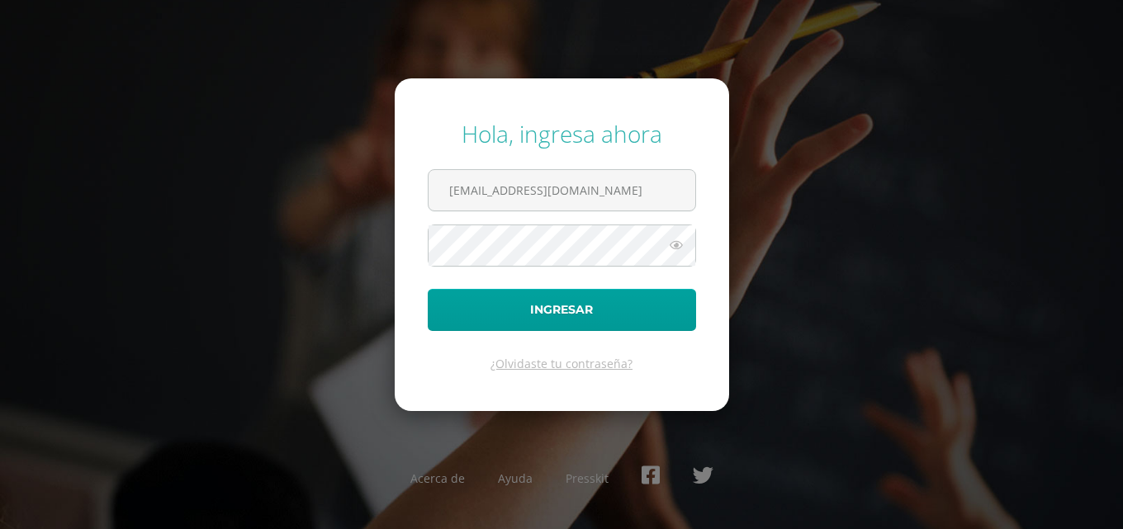
type input "andresruiz14@colegioselshaddai.edu.gt"
click at [428, 289] on button "Ingresar" at bounding box center [562, 310] width 268 height 42
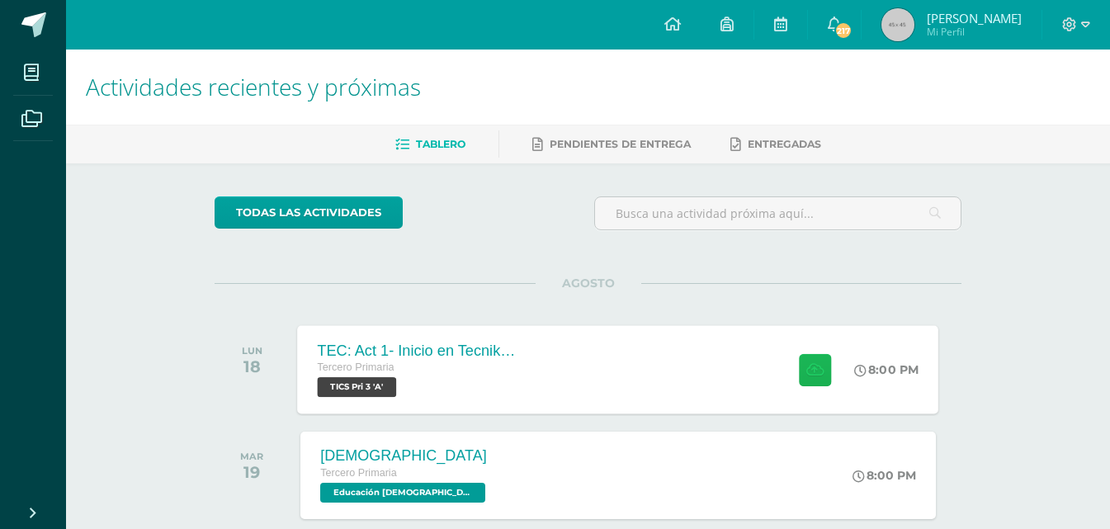
click at [816, 379] on button at bounding box center [815, 369] width 32 height 32
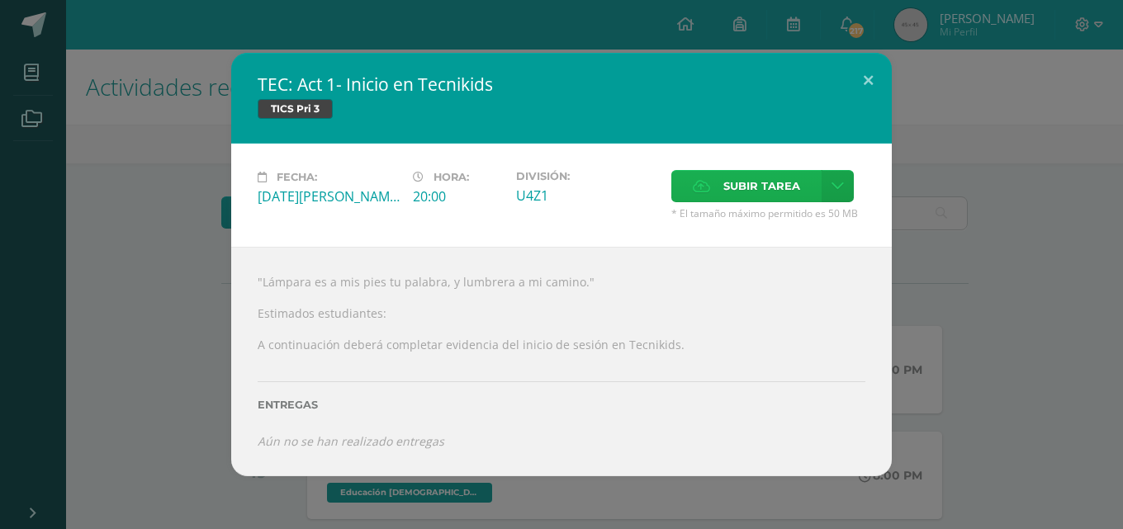
click at [764, 190] on span "Subir tarea" at bounding box center [761, 186] width 77 height 31
click at [0, 0] on input "Subir tarea" at bounding box center [0, 0] width 0 height 0
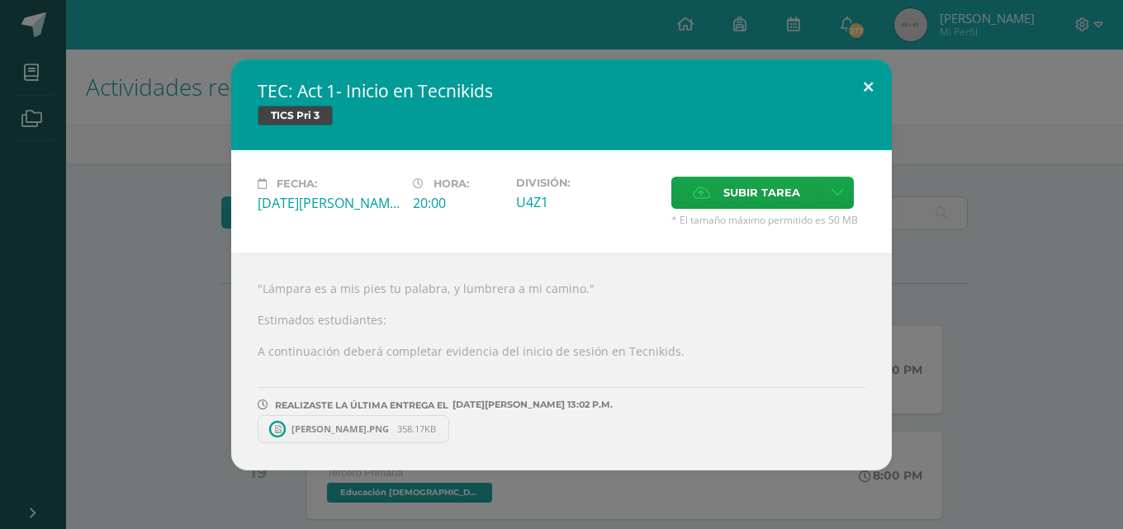
click at [877, 88] on button at bounding box center [867, 87] width 47 height 56
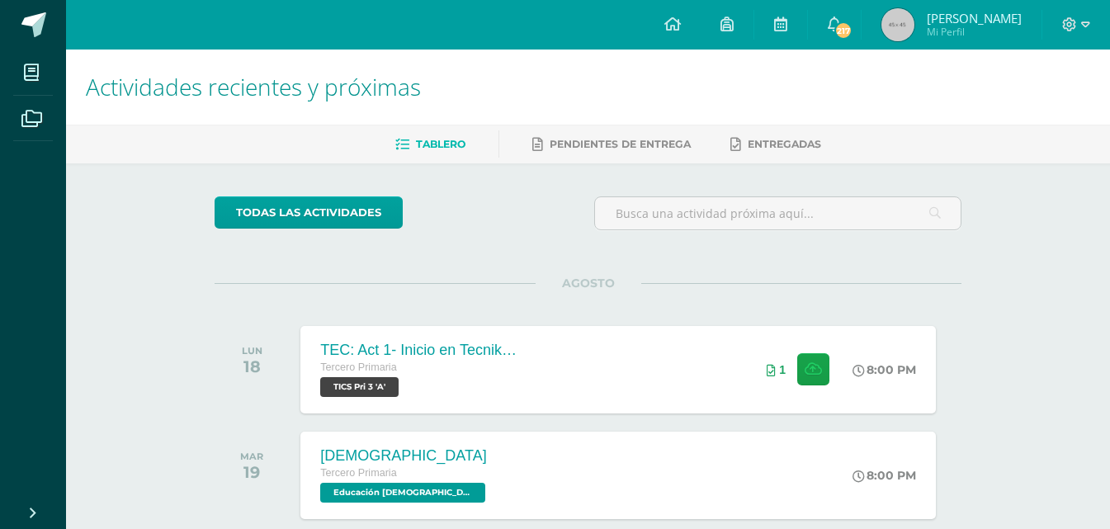
click at [1091, 30] on div at bounding box center [1077, 25] width 68 height 50
click at [1083, 27] on icon at bounding box center [1085, 24] width 9 height 15
click at [1041, 115] on span "Cerrar sesión" at bounding box center [1034, 113] width 74 height 16
